Goal: Task Accomplishment & Management: Use online tool/utility

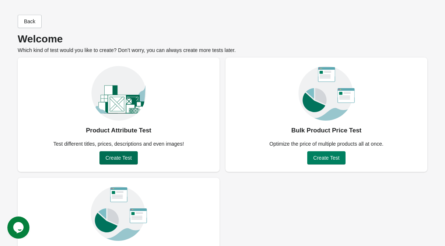
click at [123, 160] on span "Create Test" at bounding box center [118, 158] width 26 height 6
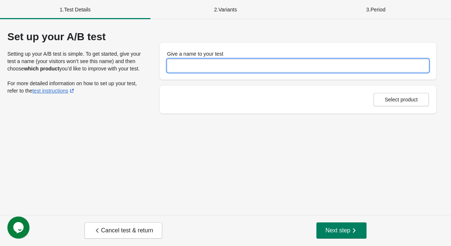
click at [186, 68] on input "Give a name to your test" at bounding box center [298, 65] width 262 height 13
type input "**********"
click at [400, 102] on span "Select product" at bounding box center [400, 100] width 33 height 6
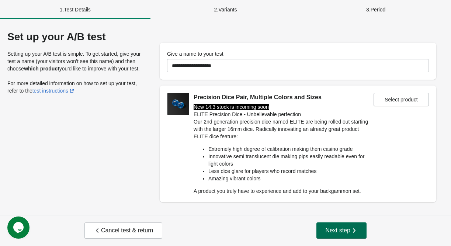
click at [342, 228] on span "Next step" at bounding box center [341, 230] width 32 height 7
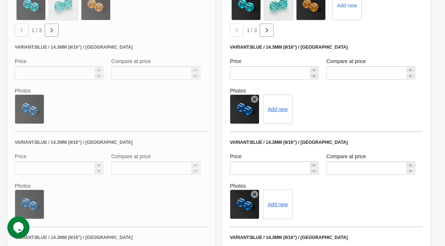
scroll to position [442, 0]
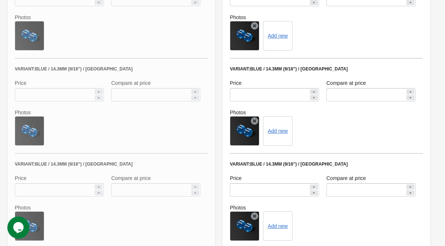
click at [254, 24] on icon at bounding box center [254, 25] width 7 height 7
click at [251, 37] on button "Add new" at bounding box center [248, 36] width 20 height 6
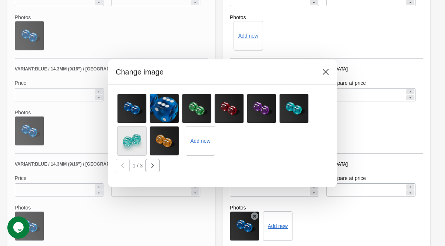
scroll to position [0, 0]
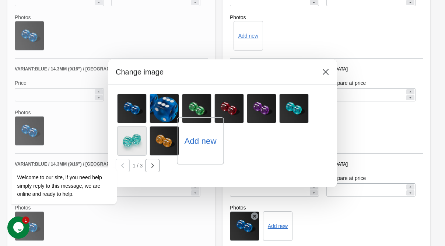
click at [210, 155] on div "Add new" at bounding box center [200, 140] width 47 height 47
click at [199, 139] on label "Add new" at bounding box center [200, 141] width 32 height 12
click at [0, 0] on input "Add new" at bounding box center [0, 0] width 0 height 0
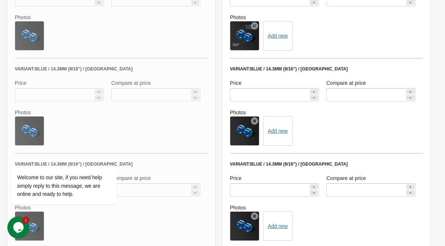
click at [255, 120] on icon at bounding box center [254, 120] width 7 height 7
click at [251, 130] on button "Add new" at bounding box center [248, 131] width 20 height 6
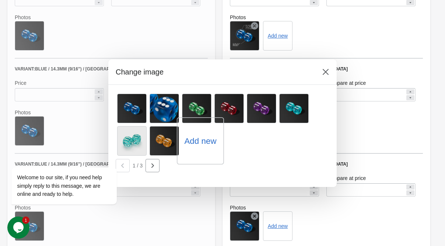
click at [188, 140] on label "Add new" at bounding box center [200, 141] width 32 height 12
click at [0, 0] on input "Add new" at bounding box center [0, 0] width 0 height 0
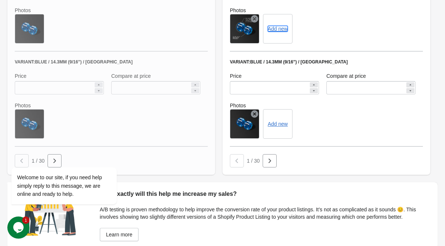
scroll to position [584, 0]
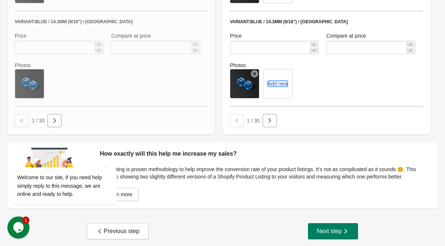
click at [276, 85] on button "Add new" at bounding box center [278, 84] width 20 height 6
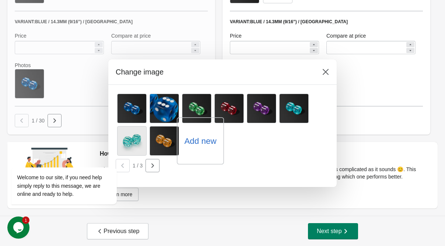
click at [210, 144] on label "Add new" at bounding box center [200, 141] width 32 height 12
click at [0, 0] on input "Add new" at bounding box center [0, 0] width 0 height 0
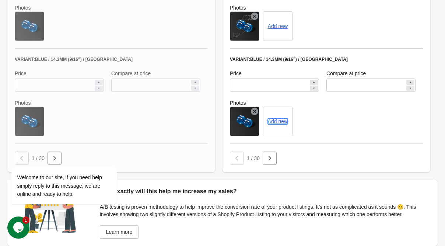
scroll to position [511, 0]
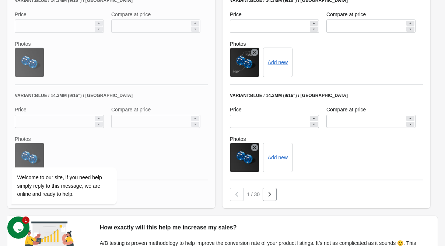
click at [255, 148] on icon at bounding box center [254, 147] width 7 height 7
click at [251, 157] on button "Add new" at bounding box center [248, 157] width 20 height 6
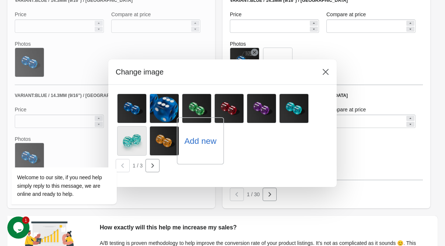
click at [199, 140] on label "Add new" at bounding box center [200, 141] width 32 height 12
click at [0, 0] on input "Add new" at bounding box center [0, 0] width 0 height 0
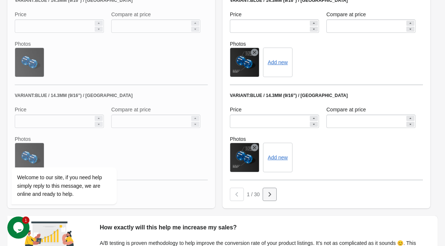
click at [269, 192] on icon "button" at bounding box center [270, 194] width 3 height 4
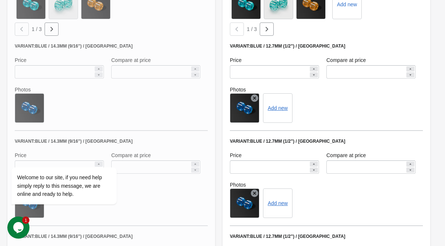
scroll to position [363, 0]
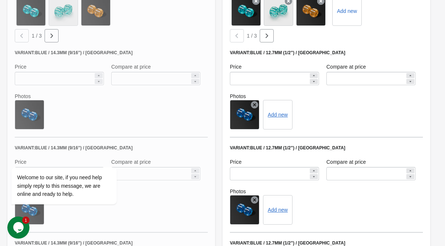
click at [255, 104] on icon at bounding box center [254, 104] width 7 height 7
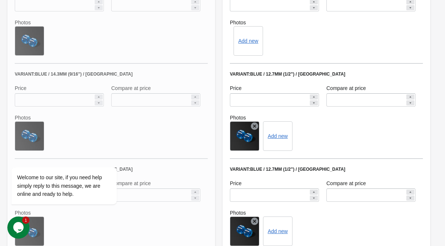
click at [254, 123] on icon at bounding box center [254, 125] width 7 height 7
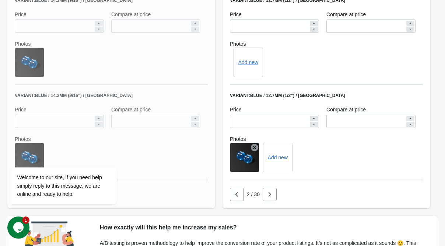
click at [257, 144] on icon at bounding box center [254, 147] width 7 height 7
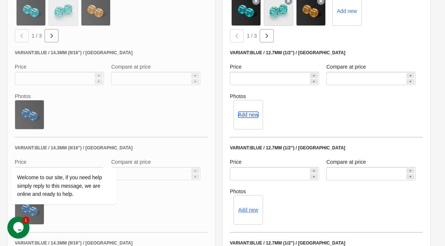
click at [252, 114] on button "Add new" at bounding box center [248, 115] width 20 height 6
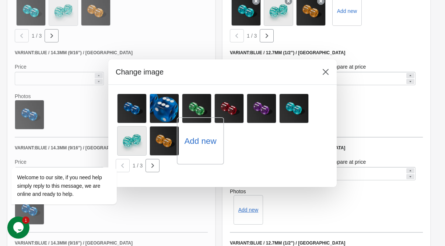
click at [200, 141] on label "Add new" at bounding box center [200, 141] width 32 height 12
click at [0, 0] on input "Add new" at bounding box center [0, 0] width 0 height 0
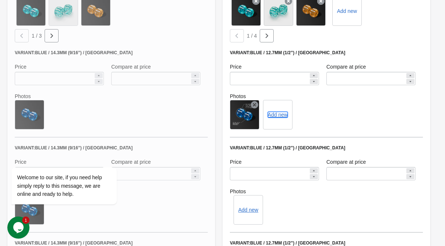
scroll to position [437, 0]
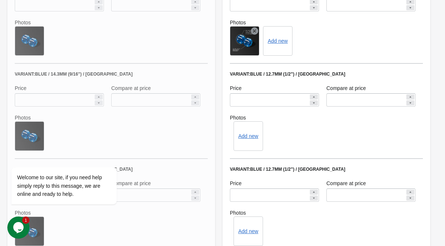
click at [248, 132] on div "Add new" at bounding box center [248, 135] width 29 height 29
click at [248, 134] on button "Add new" at bounding box center [248, 136] width 20 height 6
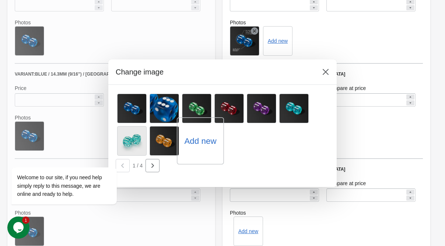
click at [201, 149] on div "Add new" at bounding box center [200, 140] width 47 height 47
click at [195, 141] on label "Add new" at bounding box center [200, 141] width 32 height 12
click at [0, 0] on input "Add new" at bounding box center [0, 0] width 0 height 0
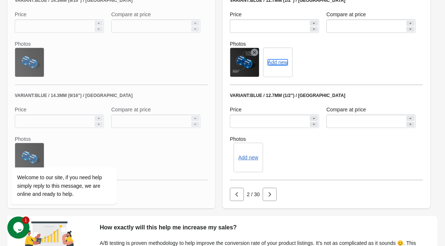
scroll to position [584, 0]
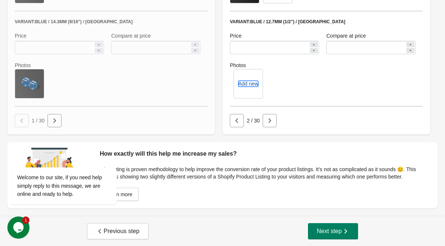
click at [247, 82] on button "Add new" at bounding box center [248, 84] width 20 height 6
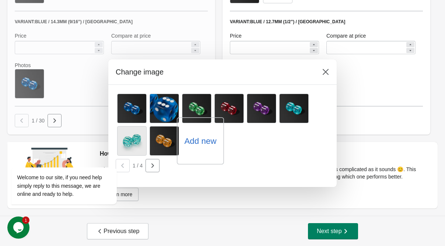
click at [199, 145] on label "Add new" at bounding box center [200, 141] width 32 height 12
click at [0, 0] on input "Add new" at bounding box center [0, 0] width 0 height 0
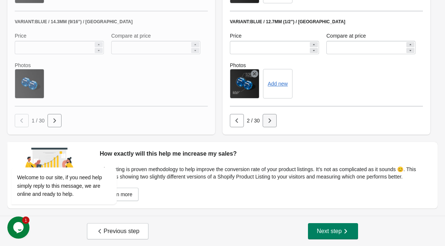
click at [270, 120] on icon "button" at bounding box center [270, 120] width 3 height 4
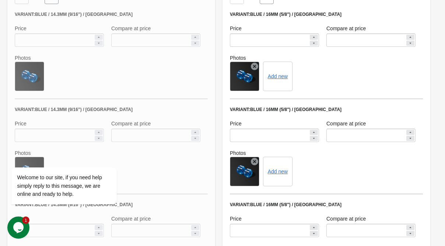
scroll to position [363, 0]
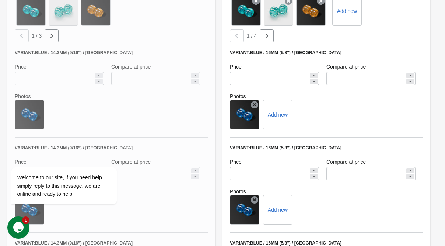
click at [254, 104] on icon at bounding box center [254, 104] width 7 height 7
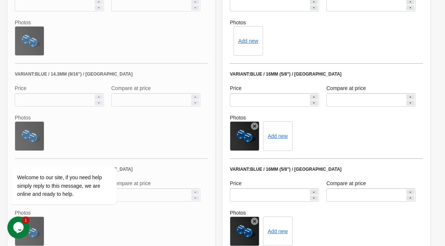
click at [256, 124] on icon at bounding box center [254, 125] width 7 height 7
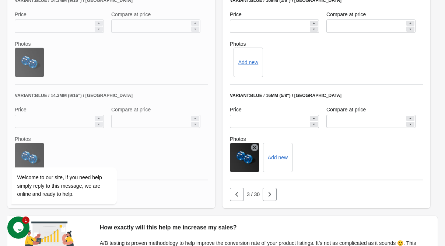
click at [253, 148] on icon at bounding box center [254, 147] width 7 height 7
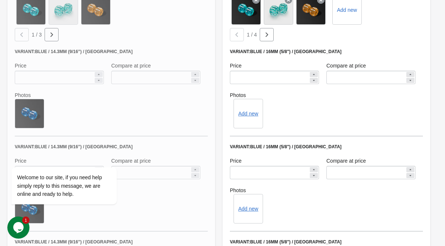
scroll to position [363, 0]
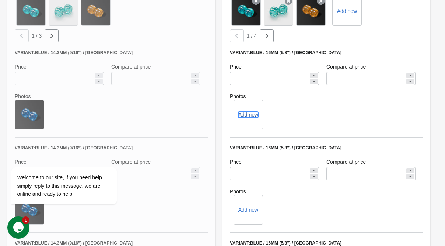
click at [244, 113] on button "Add new" at bounding box center [248, 115] width 20 height 6
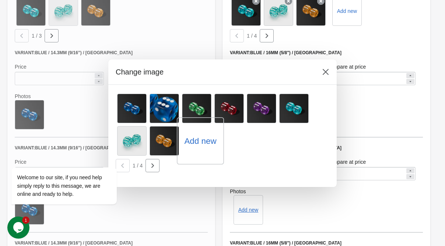
click at [195, 143] on label "Add new" at bounding box center [200, 141] width 32 height 12
click at [0, 0] on input "Add new" at bounding box center [0, 0] width 0 height 0
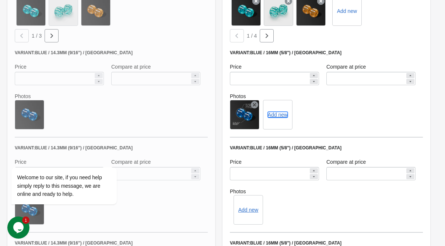
scroll to position [437, 0]
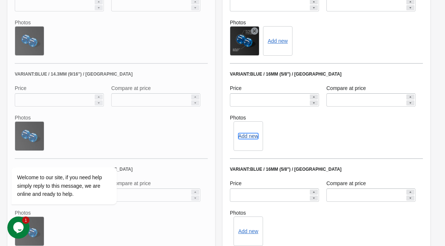
click at [245, 133] on button "Add new" at bounding box center [248, 136] width 20 height 6
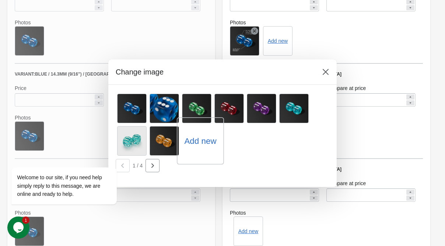
click at [199, 140] on label "Add new" at bounding box center [200, 141] width 32 height 12
click at [0, 0] on input "Add new" at bounding box center [0, 0] width 0 height 0
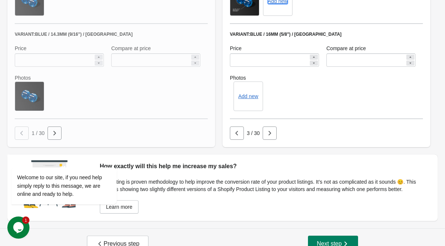
scroll to position [584, 0]
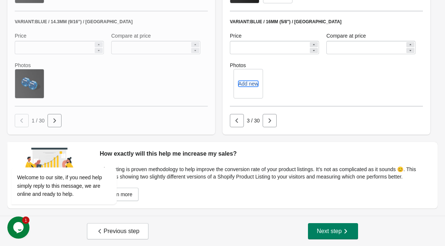
click at [249, 85] on button "Add new" at bounding box center [248, 84] width 20 height 6
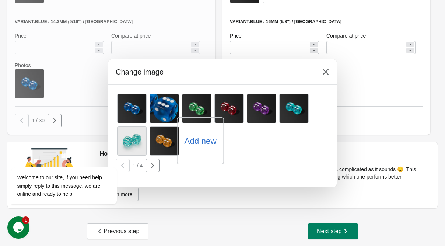
click at [196, 146] on label "Add new" at bounding box center [200, 141] width 32 height 12
click at [0, 0] on input "Add new" at bounding box center [0, 0] width 0 height 0
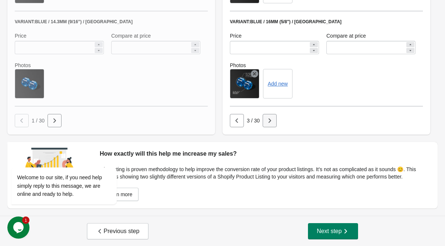
click at [270, 118] on icon "button" at bounding box center [269, 120] width 7 height 7
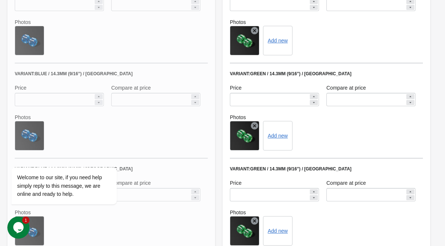
scroll to position [437, 0]
click at [253, 31] on icon at bounding box center [254, 30] width 7 height 7
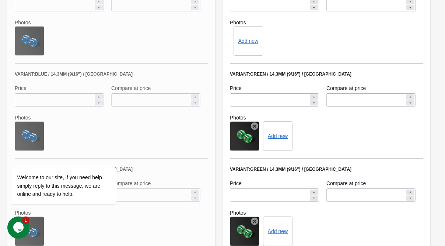
click at [255, 125] on icon at bounding box center [254, 125] width 7 height 7
click at [255, 223] on icon at bounding box center [254, 220] width 7 height 7
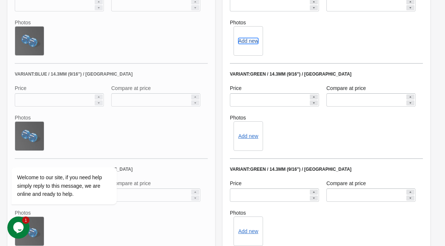
click at [249, 42] on button "Add new" at bounding box center [248, 41] width 20 height 6
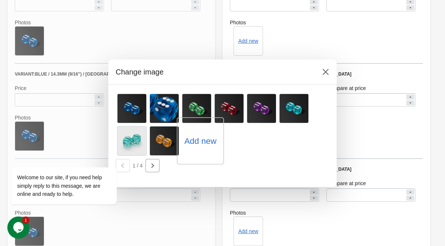
click at [204, 148] on div "Add new" at bounding box center [200, 140] width 47 height 47
click at [197, 138] on label "Add new" at bounding box center [200, 141] width 32 height 12
click at [0, 0] on input "Add new" at bounding box center [0, 0] width 0 height 0
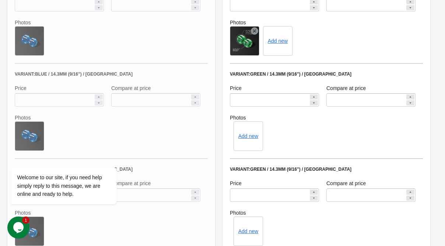
click at [244, 143] on div "Add new" at bounding box center [248, 135] width 29 height 29
click at [241, 133] on button "Add new" at bounding box center [248, 136] width 20 height 6
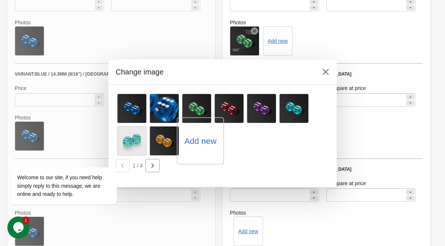
click at [200, 142] on label "Add new" at bounding box center [200, 141] width 32 height 12
click at [0, 0] on input "Add new" at bounding box center [0, 0] width 0 height 0
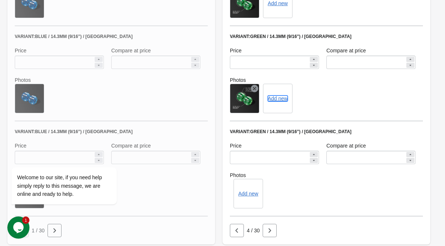
scroll to position [511, 0]
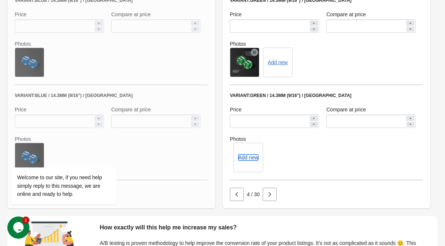
click at [258, 154] on button "Add new" at bounding box center [248, 157] width 20 height 6
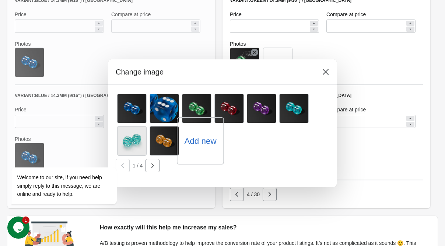
click at [201, 143] on label "Add new" at bounding box center [200, 141] width 32 height 12
click at [0, 0] on input "Add new" at bounding box center [0, 0] width 0 height 0
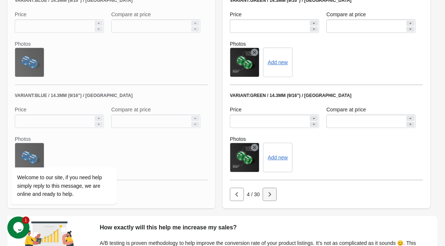
click at [270, 190] on icon "button" at bounding box center [269, 193] width 7 height 7
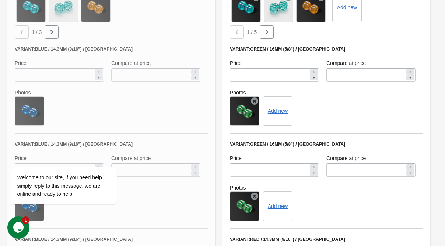
scroll to position [363, 0]
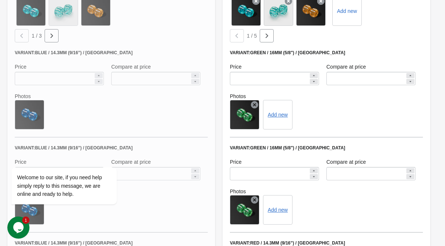
click at [255, 102] on icon at bounding box center [254, 104] width 7 height 7
click at [256, 197] on icon at bounding box center [254, 199] width 7 height 7
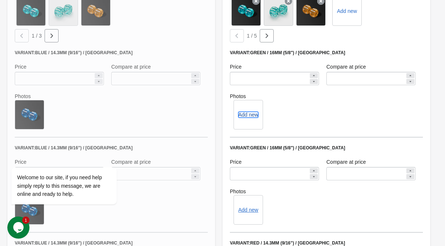
click at [250, 113] on button "Add new" at bounding box center [248, 115] width 20 height 6
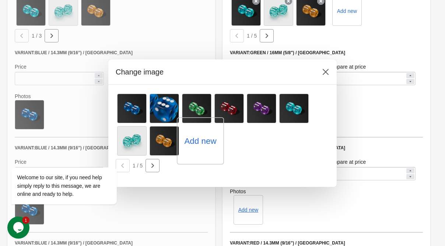
click at [210, 138] on label "Add new" at bounding box center [200, 141] width 32 height 12
click at [0, 0] on input "Add new" at bounding box center [0, 0] width 0 height 0
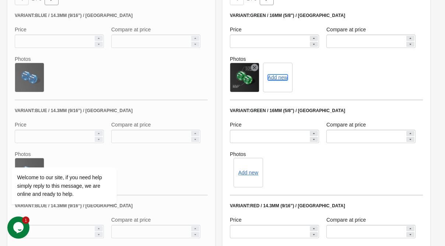
scroll to position [437, 0]
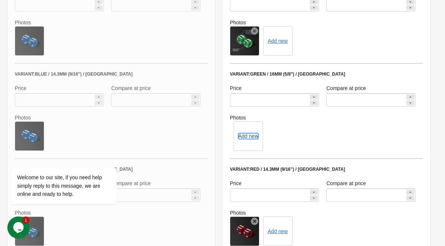
click at [246, 136] on button "Add new" at bounding box center [248, 136] width 20 height 6
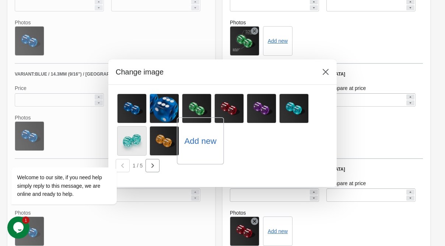
click at [192, 136] on label "Add new" at bounding box center [200, 141] width 32 height 12
click at [0, 0] on input "Add new" at bounding box center [0, 0] width 0 height 0
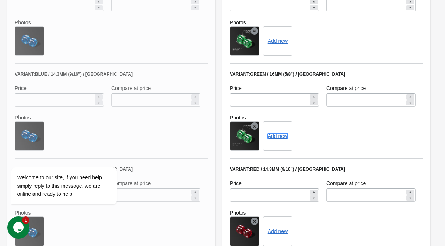
scroll to position [511, 0]
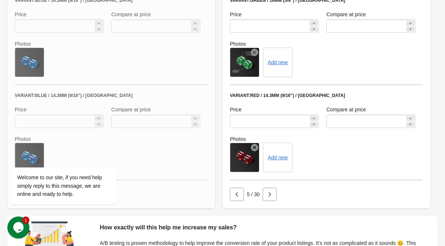
click at [254, 145] on icon at bounding box center [254, 147] width 7 height 7
click at [249, 159] on button "Add new" at bounding box center [248, 157] width 20 height 6
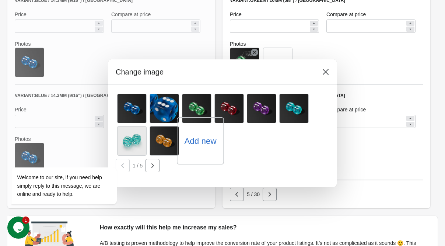
click at [195, 146] on label "Add new" at bounding box center [200, 141] width 32 height 12
click at [0, 0] on input "Add new" at bounding box center [0, 0] width 0 height 0
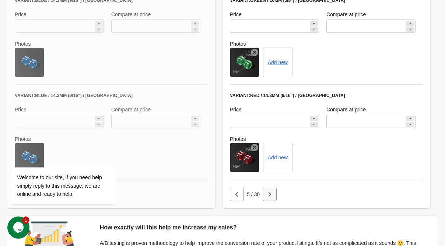
click at [266, 195] on icon "button" at bounding box center [269, 193] width 7 height 7
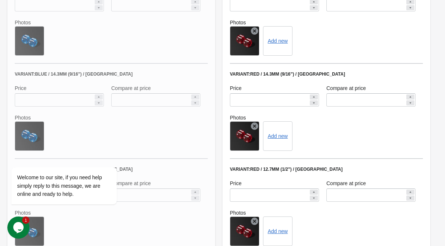
click at [252, 29] on icon at bounding box center [254, 30] width 7 height 7
click at [255, 127] on icon at bounding box center [254, 125] width 7 height 7
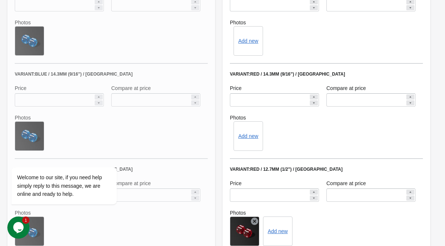
click at [256, 221] on icon at bounding box center [254, 220] width 7 height 7
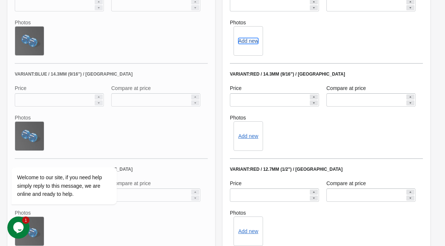
click at [246, 40] on button "Add new" at bounding box center [248, 41] width 20 height 6
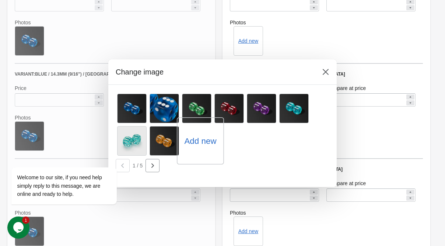
click at [195, 145] on label "Add new" at bounding box center [200, 141] width 32 height 12
click at [0, 0] on input "Add new" at bounding box center [0, 0] width 0 height 0
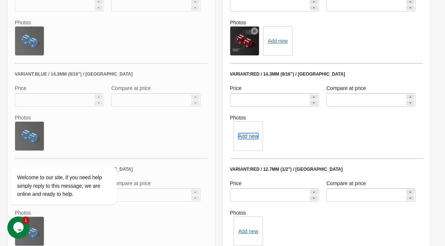
click at [252, 134] on button "Add new" at bounding box center [248, 136] width 20 height 6
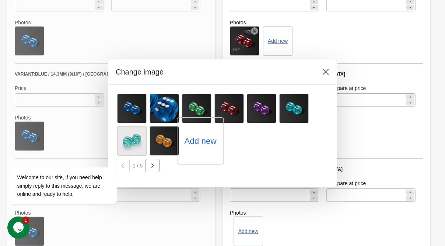
click at [207, 137] on label "Add new" at bounding box center [200, 141] width 32 height 12
click at [0, 0] on input "Add new" at bounding box center [0, 0] width 0 height 0
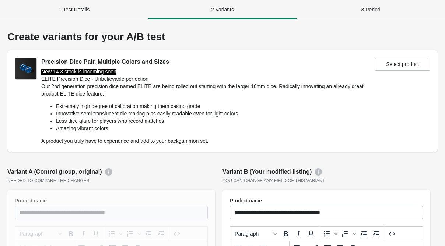
scroll to position [437, 0]
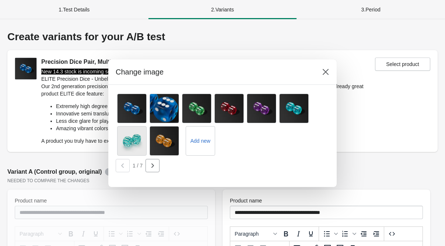
scroll to position [511, 0]
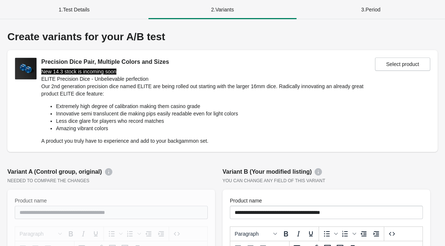
scroll to position [511, 0]
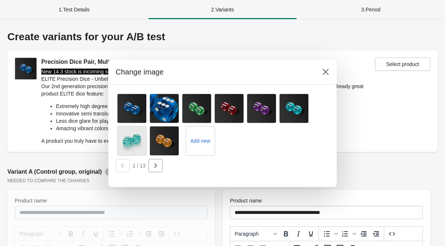
scroll to position [437, 0]
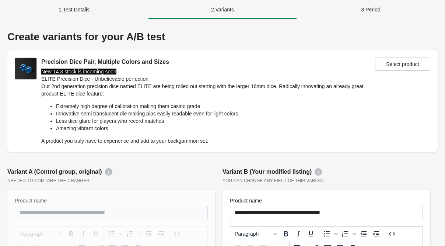
scroll to position [511, 0]
